Goal: Task Accomplishment & Management: Manage account settings

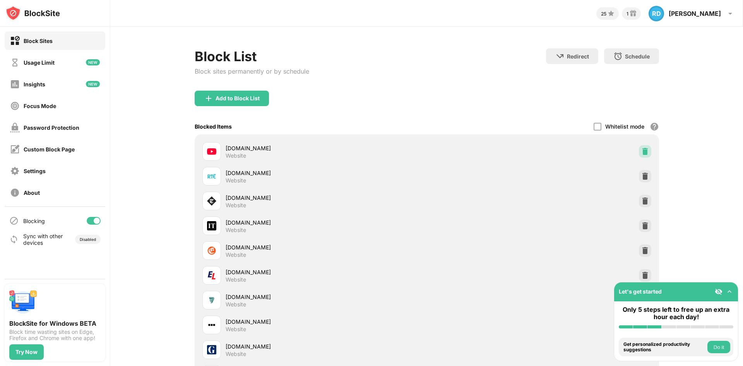
click at [643, 149] on img at bounding box center [645, 151] width 8 height 8
